Goal: Task Accomplishment & Management: Manage account settings

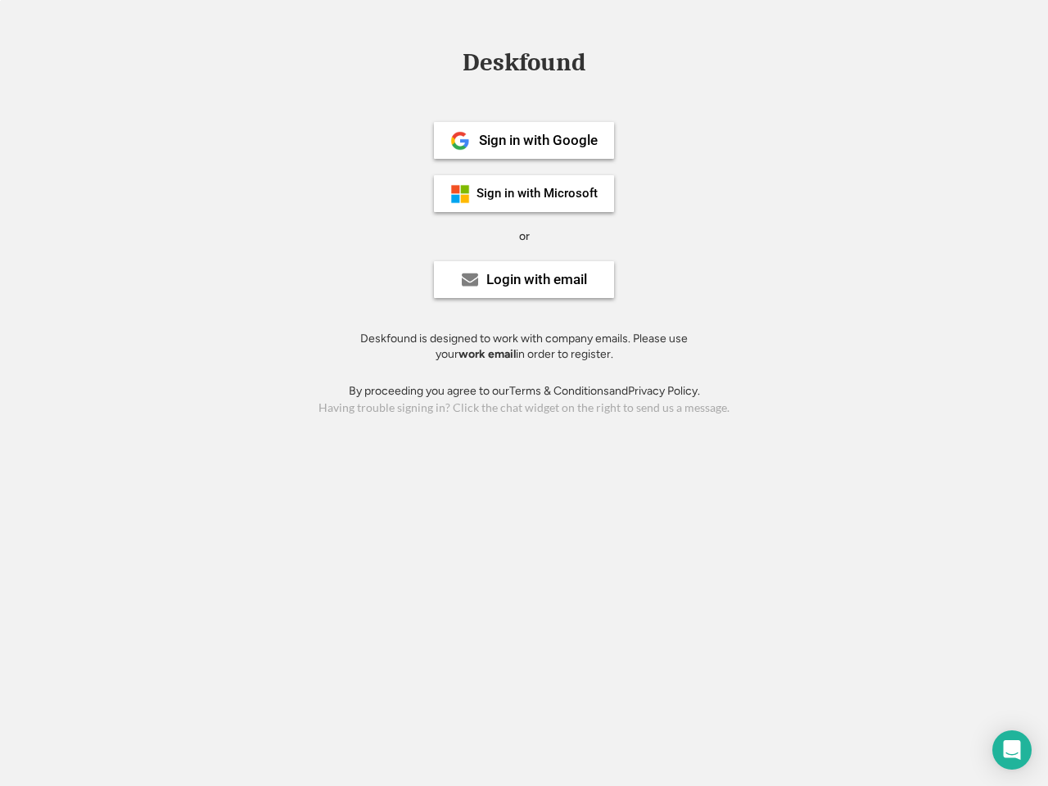
click at [524, 234] on div "or" at bounding box center [524, 236] width 11 height 16
click at [524, 65] on div "Deskfound" at bounding box center [523, 62] width 139 height 25
click at [448, 61] on div "Deskfound" at bounding box center [524, 65] width 1048 height 31
click at [524, 65] on div "Deskfound" at bounding box center [523, 62] width 139 height 25
click at [524, 236] on div "or" at bounding box center [524, 236] width 11 height 16
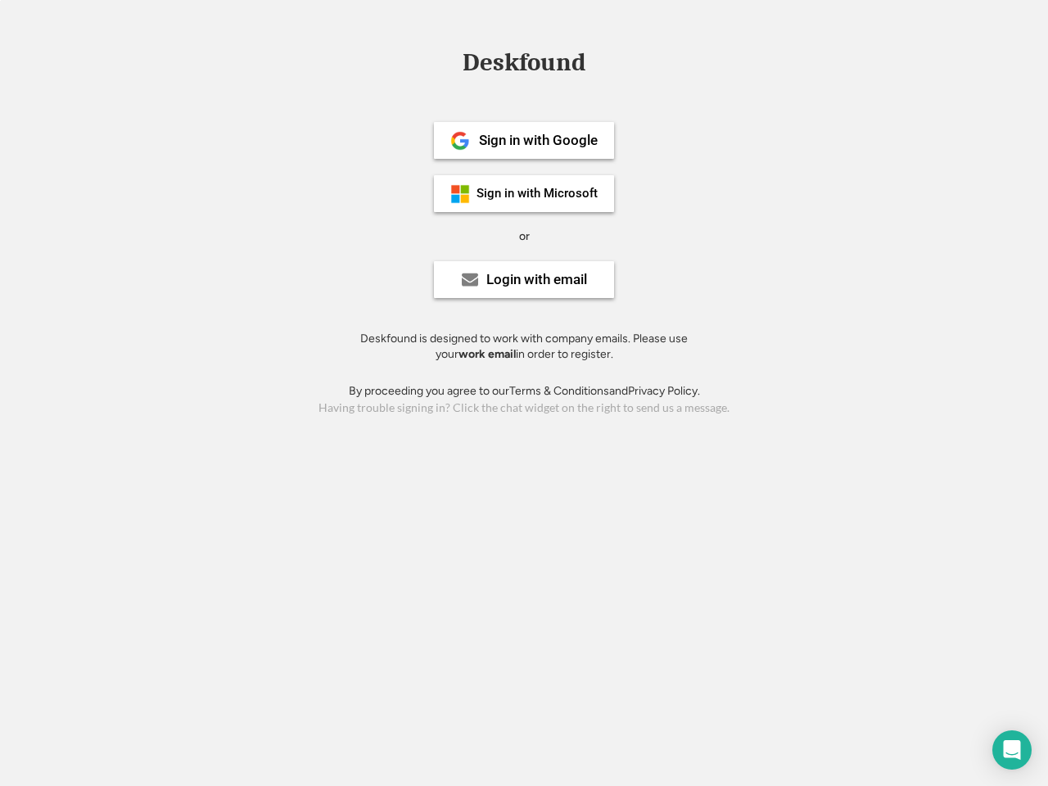
click at [524, 140] on div "Sign in with Google" at bounding box center [538, 140] width 119 height 14
click at [538, 140] on div "Sign in with Google" at bounding box center [538, 140] width 119 height 14
click at [460, 141] on img at bounding box center [460, 141] width 20 height 20
click at [524, 193] on div "Sign in with Microsoft" at bounding box center [536, 193] width 121 height 12
click at [538, 193] on div "Sign in with Microsoft" at bounding box center [536, 193] width 121 height 12
